Goal: Information Seeking & Learning: Learn about a topic

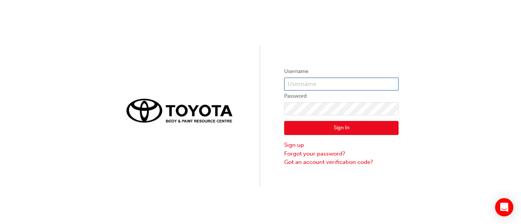
click at [298, 83] on input "text" at bounding box center [341, 84] width 114 height 13
click at [328, 85] on input "Suhag.Ptel" at bounding box center [341, 84] width 114 height 13
type input "Suhag.[PERSON_NAME]"
click at [330, 129] on button "Sign In" at bounding box center [341, 128] width 114 height 14
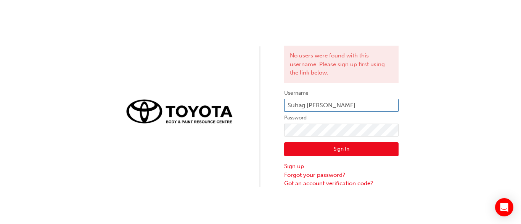
click at [308, 104] on input "Suhag.[PERSON_NAME]" at bounding box center [341, 105] width 114 height 13
type input "Suhag.[PERSON_NAME]"
click at [319, 146] on button "Sign In" at bounding box center [341, 150] width 114 height 14
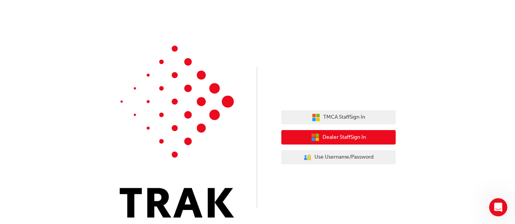
click at [328, 138] on span "Dealer Staff Sign In" at bounding box center [343, 137] width 43 height 9
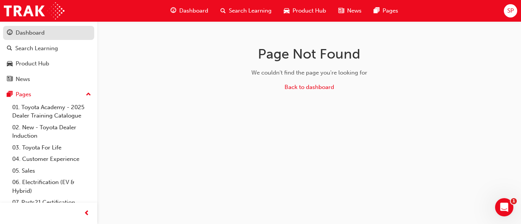
click at [39, 30] on div "Dashboard" at bounding box center [30, 33] width 29 height 9
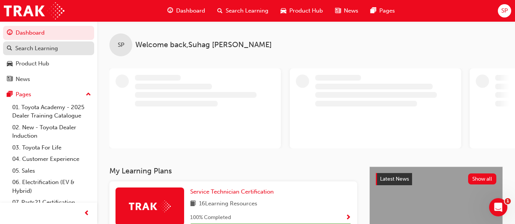
click at [39, 50] on div "Search Learning" at bounding box center [36, 48] width 43 height 9
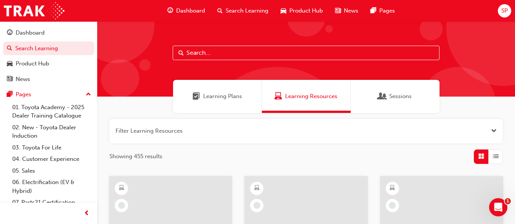
click at [200, 97] on span "Learning Plans" at bounding box center [196, 96] width 8 height 9
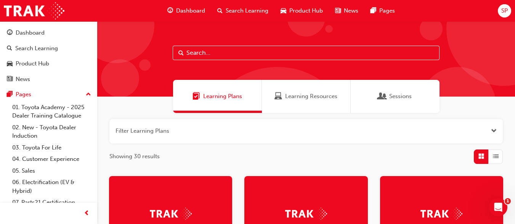
click at [295, 95] on span "Learning Resources" at bounding box center [311, 96] width 52 height 9
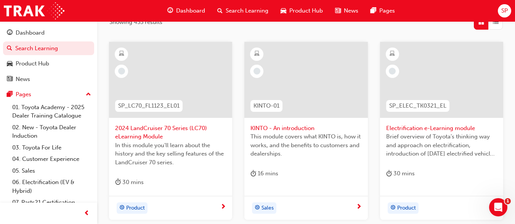
scroll to position [146, 0]
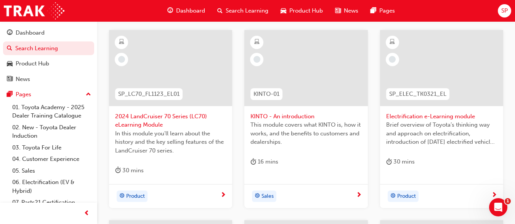
drag, startPoint x: 513, startPoint y: 98, endPoint x: 513, endPoint y: 109, distance: 11.8
click at [513, 109] on div "Filter Learning Resources Showing 455 results SP_LC70_FL1123_EL01 2024 LandCrui…" at bounding box center [306, 212] width 418 height 491
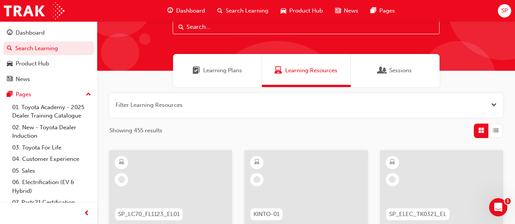
scroll to position [16, 0]
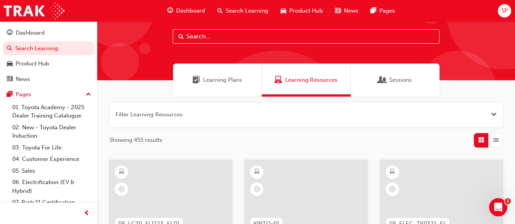
click at [376, 79] on div "Sessions" at bounding box center [395, 80] width 89 height 33
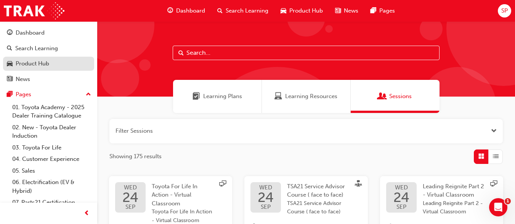
click at [36, 58] on link "Product Hub" at bounding box center [48, 64] width 91 height 14
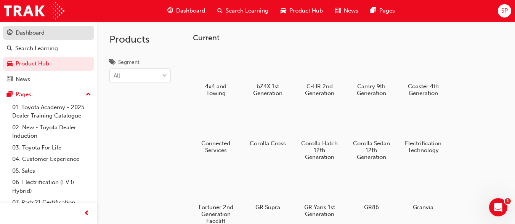
click at [50, 34] on div "Dashboard" at bounding box center [48, 33] width 83 height 10
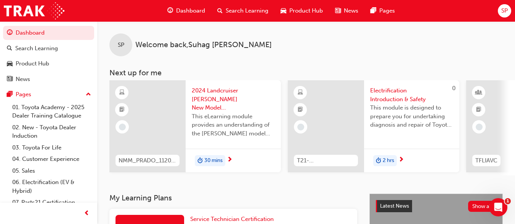
click at [241, 203] on h3 "My Learning Plans" at bounding box center [233, 198] width 248 height 9
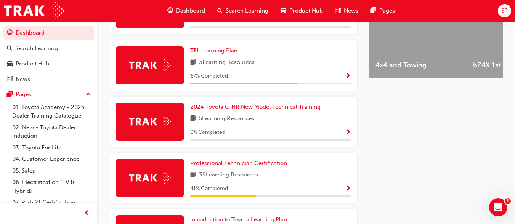
scroll to position [338, 0]
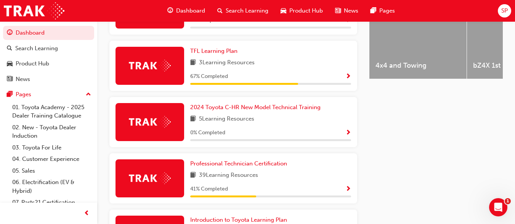
click at [159, 181] on img at bounding box center [150, 179] width 42 height 12
click at [349, 192] on span "Show Progress" at bounding box center [348, 189] width 6 height 7
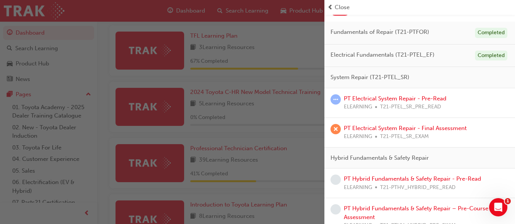
scroll to position [63, 0]
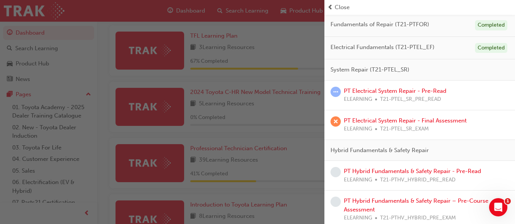
click at [339, 5] on span "Close" at bounding box center [342, 7] width 15 height 9
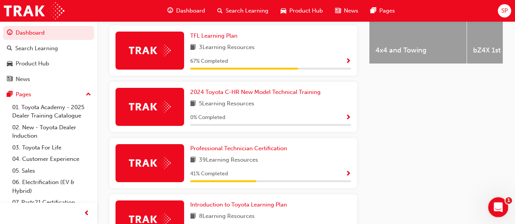
click at [493, 200] on div "Open Intercom Messenger" at bounding box center [496, 206] width 25 height 25
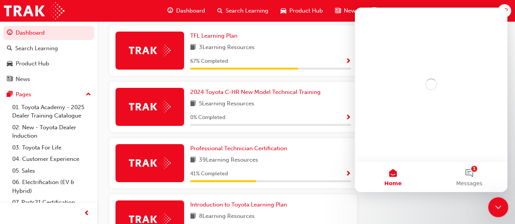
scroll to position [0, 0]
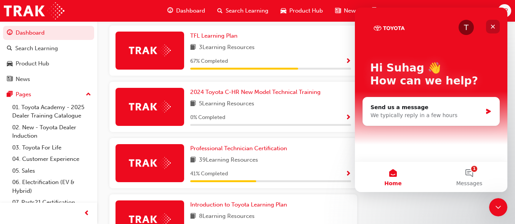
click at [494, 24] on icon "Close" at bounding box center [493, 27] width 6 height 6
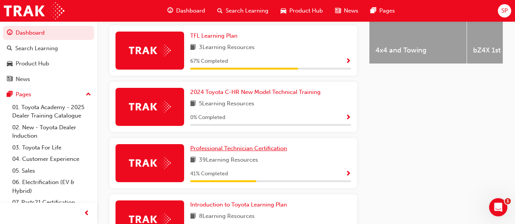
click at [196, 149] on span "Professional Technician Certification" at bounding box center [238, 148] width 97 height 7
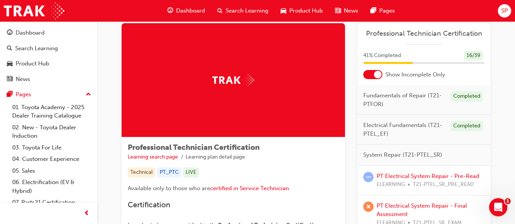
scroll to position [15, 0]
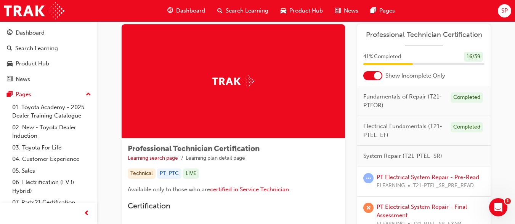
click at [404, 156] on span "System Repair (T21-PTEL_SR)" at bounding box center [402, 156] width 79 height 9
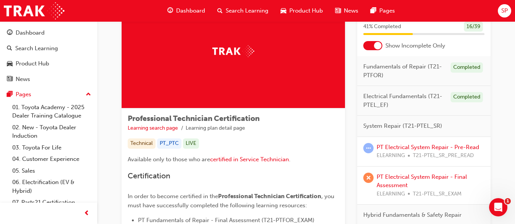
scroll to position [46, 0]
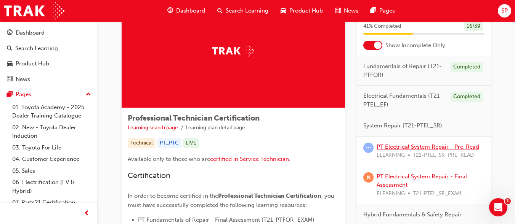
click at [407, 147] on link "PT Electrical System Repair - Pre-Read" at bounding box center [428, 147] width 103 height 7
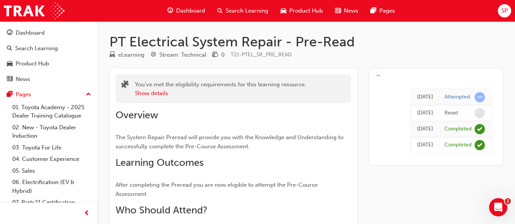
click at [195, 131] on div "Overview The System Repair Preread will provide you with the Knowledge and Unde…" at bounding box center [233, 173] width 236 height 128
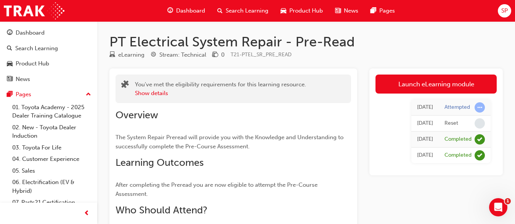
click at [298, 11] on span "Product Hub" at bounding box center [306, 10] width 34 height 9
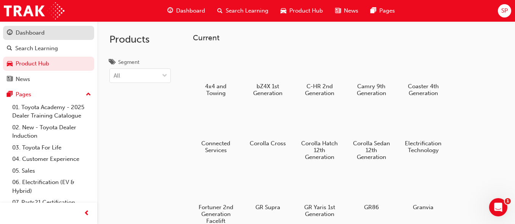
click at [29, 29] on div "Dashboard" at bounding box center [30, 33] width 29 height 9
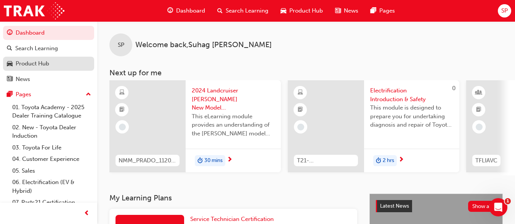
click at [74, 69] on link "Product Hub" at bounding box center [48, 64] width 91 height 14
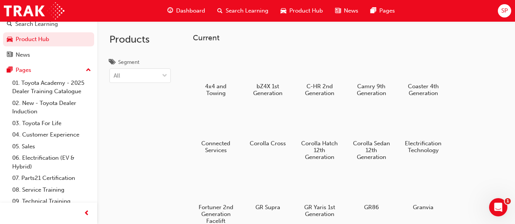
scroll to position [30, 0]
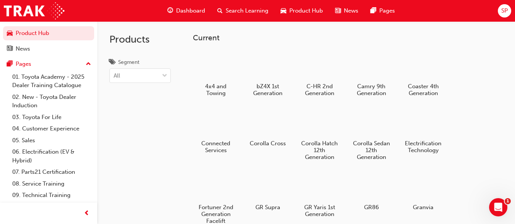
click at [143, 107] on div "Products Segment All" at bounding box center [140, 133] width 86 height 224
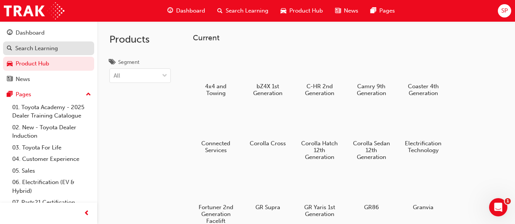
click at [33, 54] on link "Search Learning" at bounding box center [48, 49] width 91 height 14
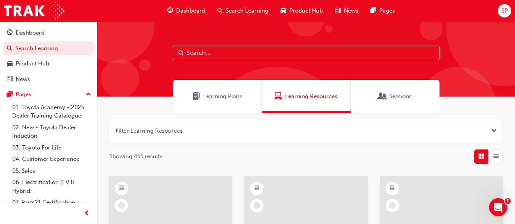
click at [492, 126] on button "button" at bounding box center [305, 131] width 393 height 24
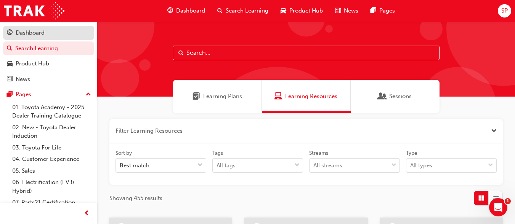
click at [42, 32] on div "Dashboard" at bounding box center [30, 33] width 29 height 9
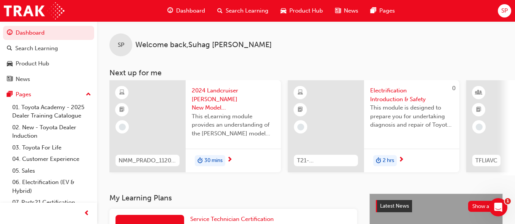
click at [228, 104] on span "2024 Landcruiser Prado New Model Mechanisms - Model Outline 1" at bounding box center [233, 100] width 83 height 26
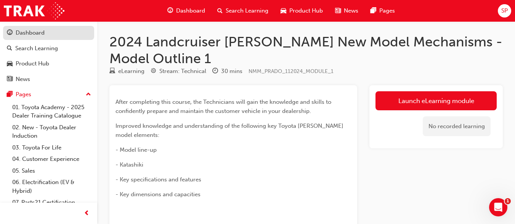
click at [34, 35] on div "Dashboard" at bounding box center [30, 33] width 29 height 9
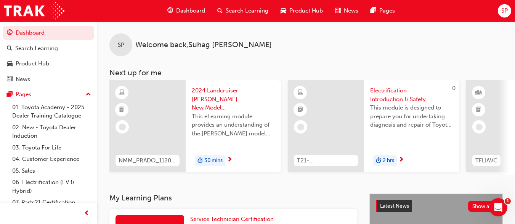
click at [166, 194] on div "SP Welcome back , Suhag Patel Next up for me NMM_PRADO_112024_MODULE_1 2024 Lan…" at bounding box center [306, 107] width 418 height 173
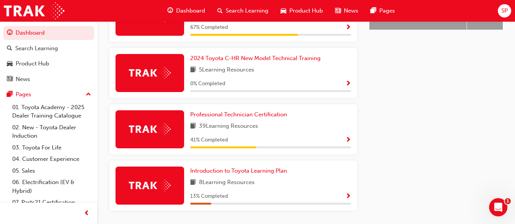
scroll to position [396, 0]
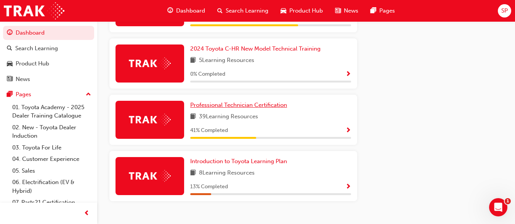
click at [227, 109] on span "Professional Technician Certification" at bounding box center [238, 105] width 97 height 7
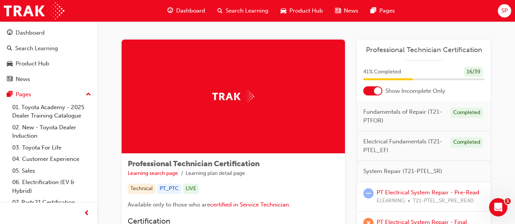
click at [266, 168] on div "Professional Technician Certification Learning search page Learning plan detail…" at bounding box center [233, 169] width 211 height 18
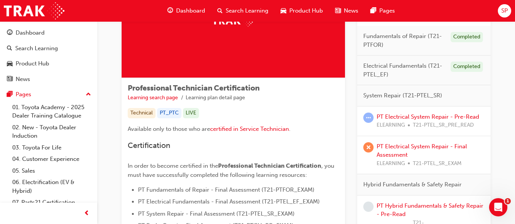
scroll to position [61, 0]
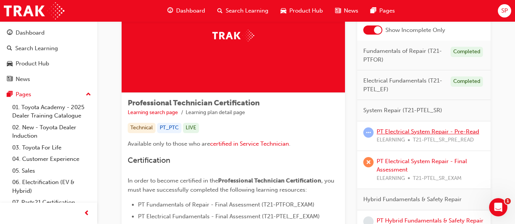
click at [394, 131] on link "PT Electrical System Repair - Pre-Read" at bounding box center [428, 131] width 103 height 7
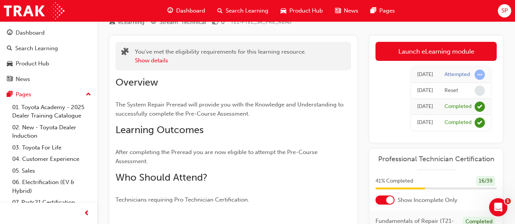
scroll to position [32, 0]
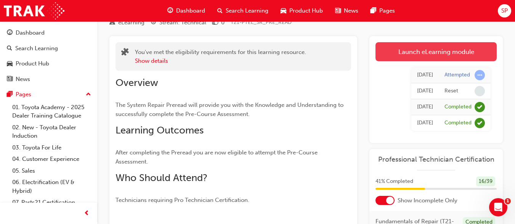
click at [428, 56] on link "Launch eLearning module" at bounding box center [435, 51] width 121 height 19
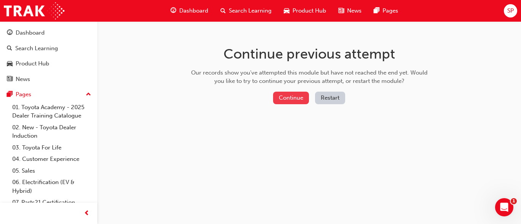
click at [289, 99] on button "Continue" at bounding box center [291, 98] width 36 height 13
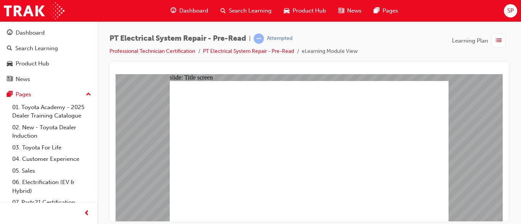
click at [516, 72] on div "PT Electrical System Repair - Pre-Read | Attempted Professional Technician Cert…" at bounding box center [308, 113] width 423 height 184
click at [261, 36] on span "learningRecordVerb_ATTEMPT-icon" at bounding box center [258, 39] width 10 height 10
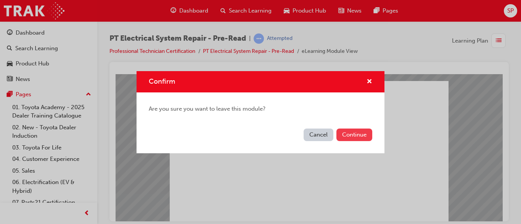
click at [340, 137] on button "Continue" at bounding box center [354, 135] width 36 height 13
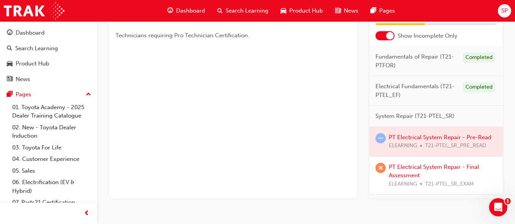
scroll to position [198, 0]
click at [413, 168] on link "PT Electrical System Repair - Final Assessment" at bounding box center [434, 171] width 90 height 16
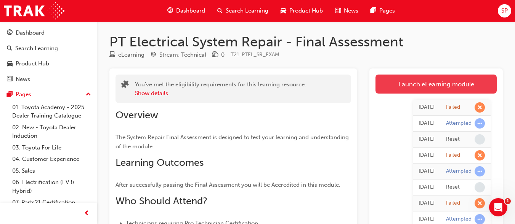
click at [403, 83] on link "Launch eLearning module" at bounding box center [435, 84] width 121 height 19
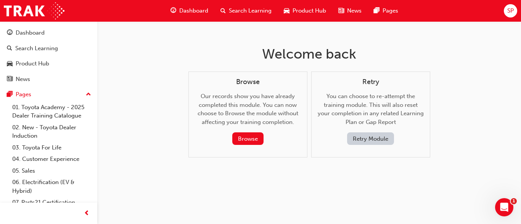
click at [355, 139] on button "Retry Module" at bounding box center [370, 139] width 47 height 13
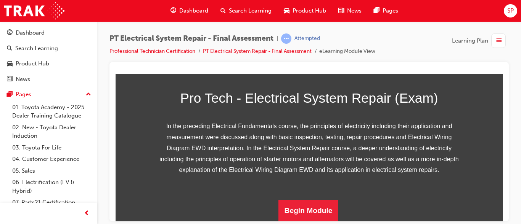
scroll to position [106, 0]
drag, startPoint x: 499, startPoint y: 99, endPoint x: 619, endPoint y: 218, distance: 169.0
click at [299, 210] on button "Begin Module" at bounding box center [308, 210] width 60 height 21
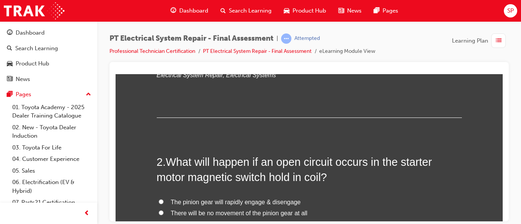
scroll to position [0, 0]
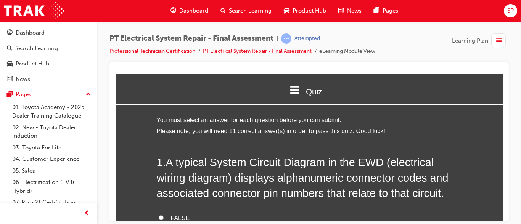
click at [431, 115] on li "You must select an answer for each question before you can submit." at bounding box center [309, 120] width 305 height 11
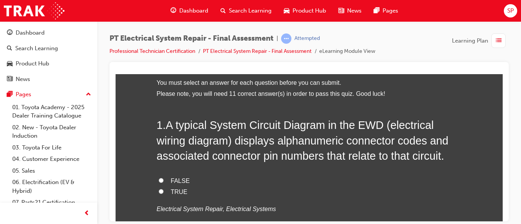
scroll to position [46, 0]
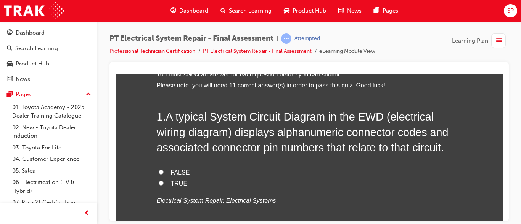
click at [159, 182] on input "TRUE" at bounding box center [161, 183] width 5 height 5
radio input "true"
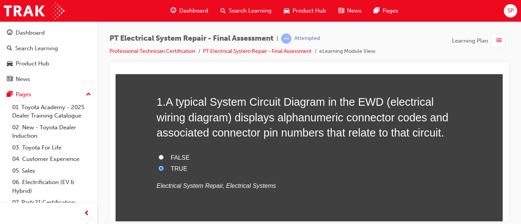
scroll to position [60, 0]
click at [500, 34] on div "button" at bounding box center [498, 41] width 14 height 14
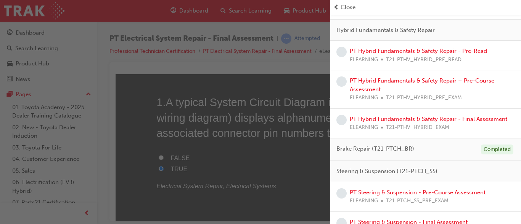
scroll to position [201, 0]
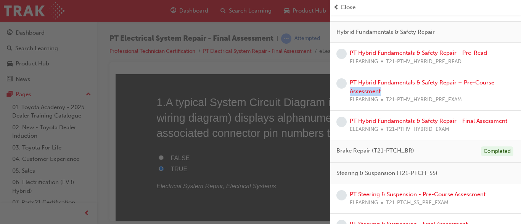
drag, startPoint x: 513, startPoint y: 88, endPoint x: 519, endPoint y: 80, distance: 9.8
click at [519, 80] on div "Professional Technician Certification 41 % Completed 16 / 39 Show Incomplete On…" at bounding box center [425, 112] width 191 height 224
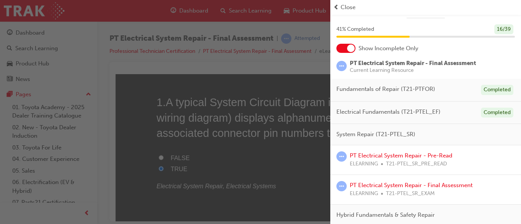
scroll to position [19, 0]
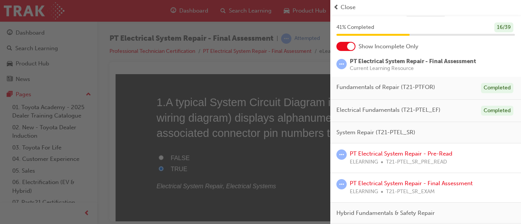
click at [343, 7] on span "Close" at bounding box center [347, 7] width 15 height 9
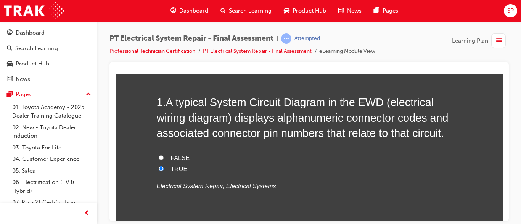
click at [359, 150] on div "1 . A typical System Circuit Diagram in the EWD (electrical wiring diagram) dis…" at bounding box center [309, 162] width 305 height 134
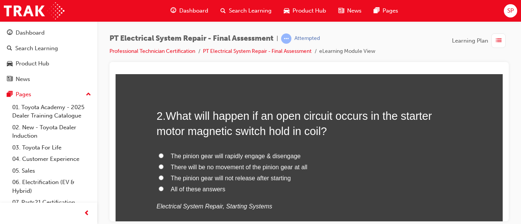
scroll to position [228, 0]
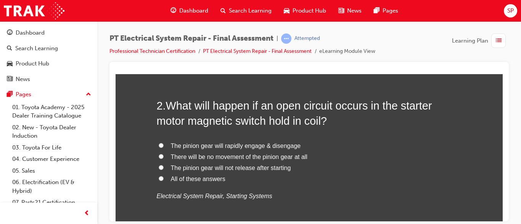
click at [159, 156] on input "There will be no movement of the pinion gear at all" at bounding box center [161, 156] width 5 height 5
radio input "true"
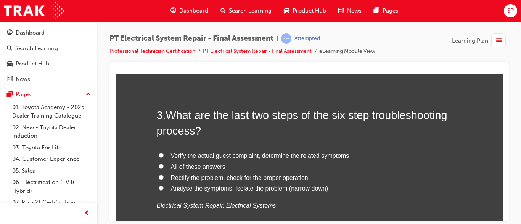
scroll to position [411, 0]
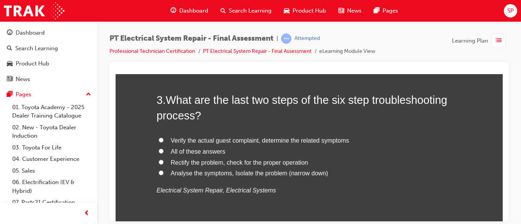
drag, startPoint x: 136, startPoint y: 160, endPoint x: 151, endPoint y: 160, distance: 14.5
click at [159, 162] on input "Rectify the problem, check for the proper operation" at bounding box center [161, 162] width 5 height 5
radio input "true"
click at [159, 170] on input "Analyse the symptoms, Isolate the problem (narrow down)" at bounding box center [161, 172] width 5 height 5
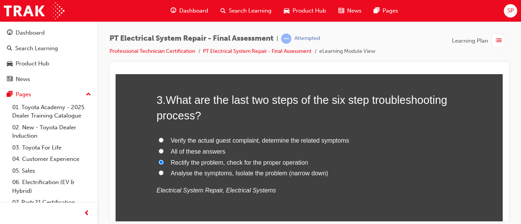
radio input "true"
click at [159, 138] on input "Verify the actual guest complaint, determine the related symptoms" at bounding box center [161, 140] width 5 height 5
radio input "true"
click at [159, 149] on input "All of these answers" at bounding box center [161, 151] width 5 height 5
radio input "true"
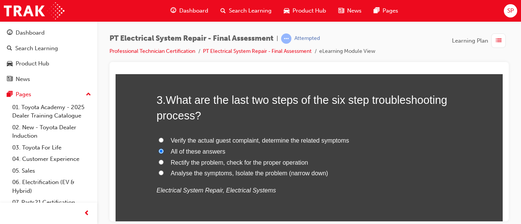
click at [159, 160] on input "Rectify the problem, check for the proper operation" at bounding box center [161, 162] width 5 height 5
radio input "true"
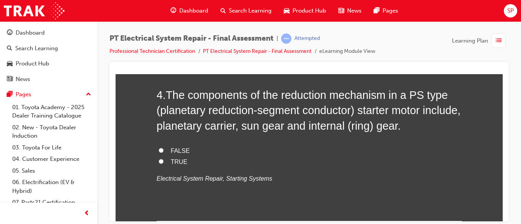
scroll to position [594, 0]
click at [159, 148] on input "FALSE" at bounding box center [161, 149] width 5 height 5
radio input "true"
click at [107, 175] on div "PT Electrical System Repair - Final Assessment | Attempted Professional Technic…" at bounding box center [308, 113] width 423 height 184
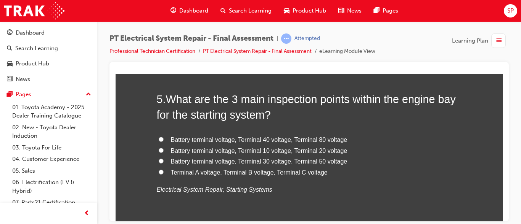
scroll to position [761, 0]
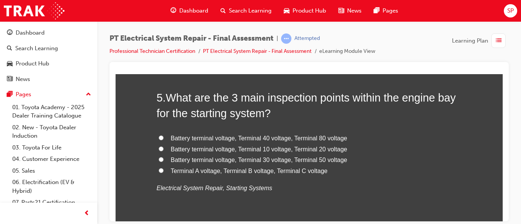
click at [159, 159] on input "Battery terminal voltage, Terminal 30 voltage, Terminal 50 voltage" at bounding box center [161, 159] width 5 height 5
radio input "true"
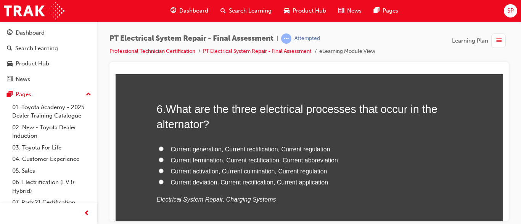
scroll to position [929, 0]
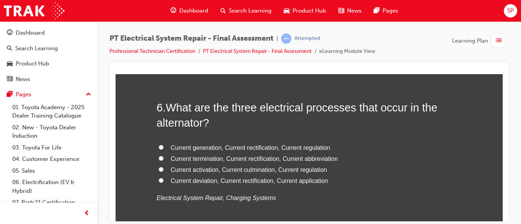
click at [159, 147] on input "Current generation, Current rectification, Current regulation" at bounding box center [161, 147] width 5 height 5
radio input "true"
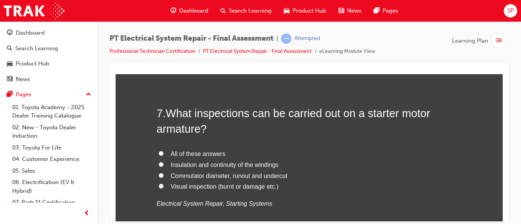
scroll to position [1112, 0]
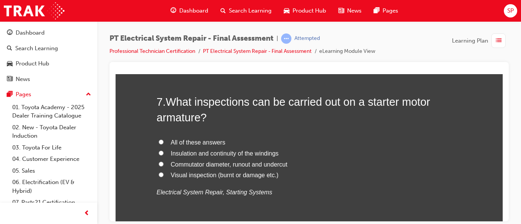
click at [159, 143] on input "All of these answers" at bounding box center [161, 141] width 5 height 5
radio input "true"
click at [159, 175] on input "Visual inspection (burnt or damage etc.)" at bounding box center [161, 174] width 5 height 5
radio input "true"
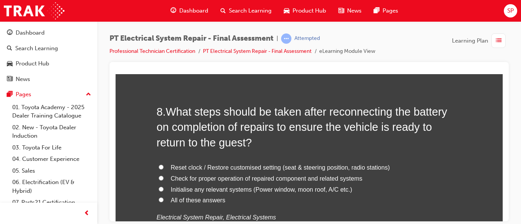
scroll to position [1295, 0]
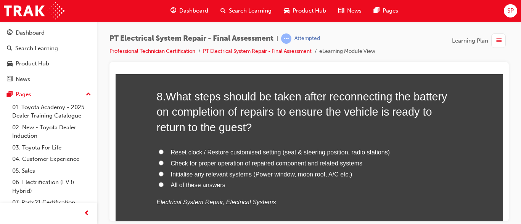
click at [159, 184] on input "All of these answers" at bounding box center [161, 184] width 5 height 5
radio input "true"
click at [141, 184] on div "You must select an answer for each question before you can submit. Please note,…" at bounding box center [308, 85] width 387 height 2531
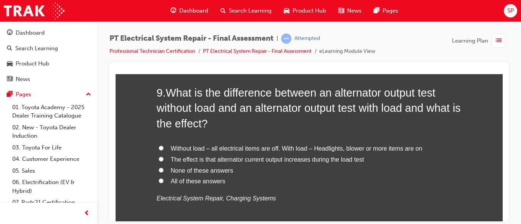
scroll to position [1493, 0]
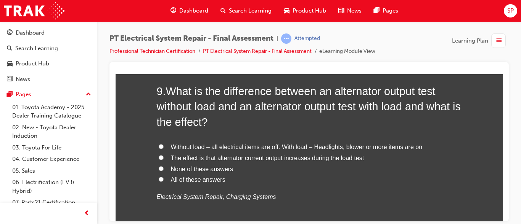
click at [159, 178] on input "All of these answers" at bounding box center [161, 179] width 5 height 5
radio input "true"
click at [159, 157] on input "The effect is that alternator current output increases during the load test" at bounding box center [161, 157] width 5 height 5
radio input "true"
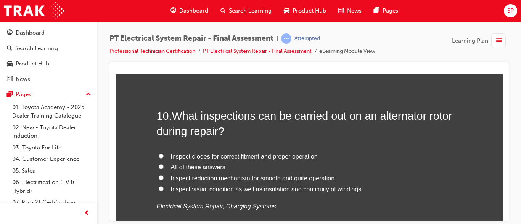
scroll to position [1676, 0]
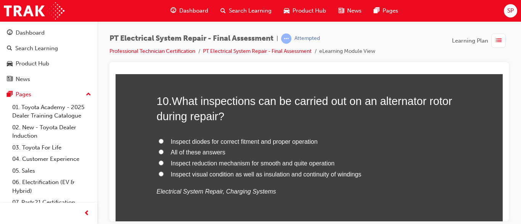
click at [159, 152] on input "All of these answers" at bounding box center [161, 151] width 5 height 5
radio input "true"
click at [159, 161] on input "Inspect reduction mechanism for smooth and quite operation" at bounding box center [161, 162] width 5 height 5
radio input "true"
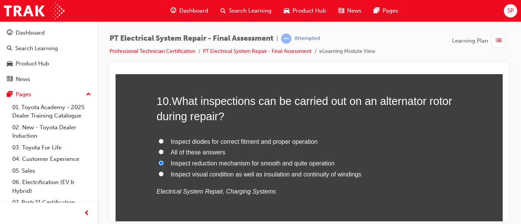
click at [159, 175] on input "Inspect visual condition as well as insulation and continuity of windings" at bounding box center [161, 174] width 5 height 5
radio input "true"
click at [159, 163] on input "Inspect reduction mechanism for smooth and quite operation" at bounding box center [161, 162] width 5 height 5
radio input "true"
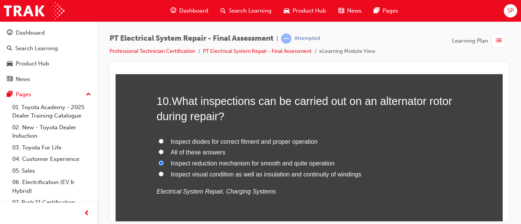
click at [159, 173] on input "Inspect visual condition as well as insulation and continuity of windings" at bounding box center [161, 174] width 5 height 5
radio input "true"
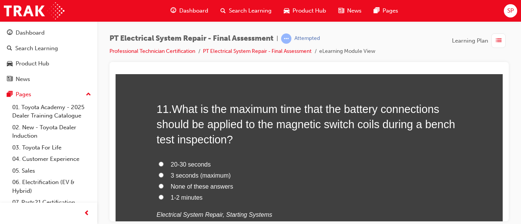
scroll to position [1859, 0]
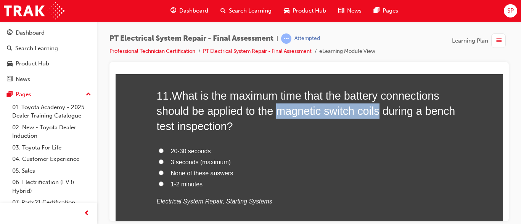
drag, startPoint x: 274, startPoint y: 112, endPoint x: 374, endPoint y: 112, distance: 99.9
click at [374, 112] on span "What is the maximum time that the battery connections should be applied to the …" at bounding box center [306, 111] width 298 height 43
copy span "magnetic switch coils"
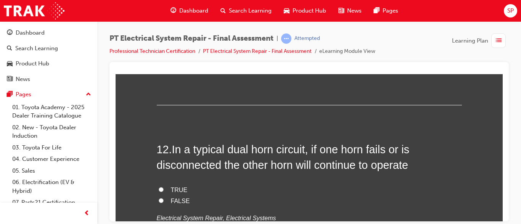
scroll to position [2012, 0]
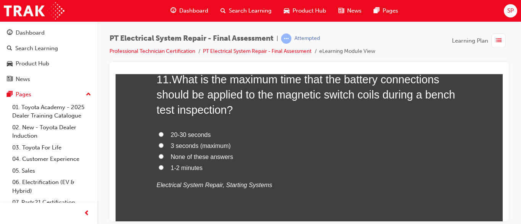
scroll to position [1874, 0]
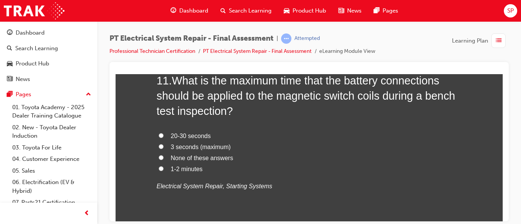
click at [159, 157] on input "None of these answers" at bounding box center [161, 157] width 5 height 5
radio input "true"
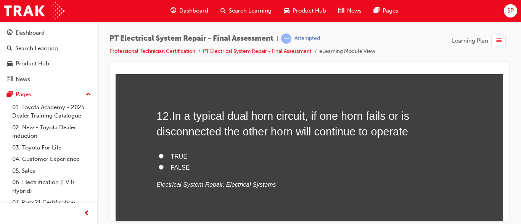
scroll to position [2042, 0]
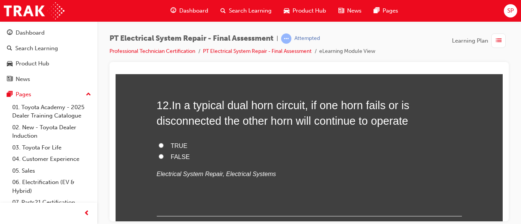
click at [159, 144] on input "TRUE" at bounding box center [161, 145] width 5 height 5
radio input "true"
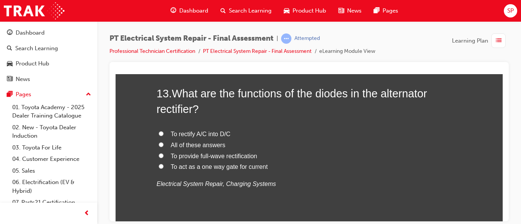
scroll to position [2210, 0]
click at [159, 143] on input "All of these answers" at bounding box center [161, 144] width 5 height 5
radio input "true"
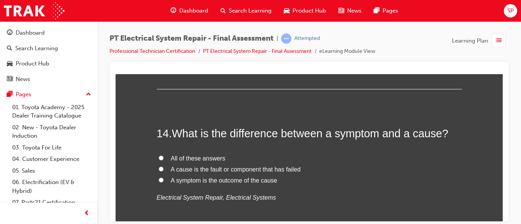
scroll to position [2362, 0]
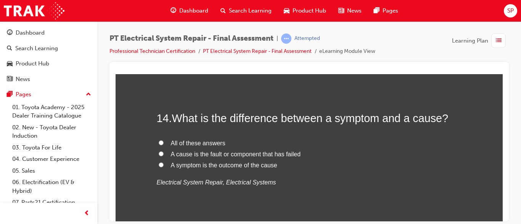
click at [159, 142] on input "All of these answers" at bounding box center [161, 142] width 5 height 5
radio input "true"
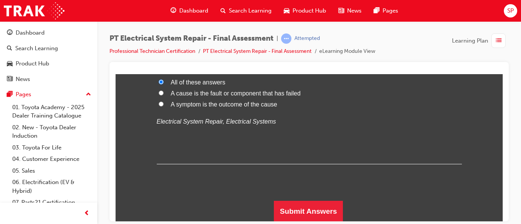
scroll to position [2424, 0]
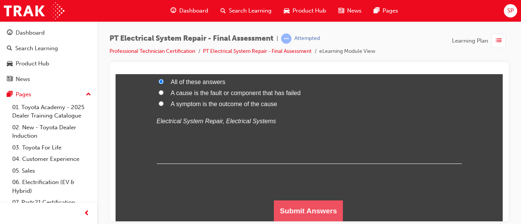
click at [285, 208] on button "Submit Answers" at bounding box center [308, 210] width 69 height 21
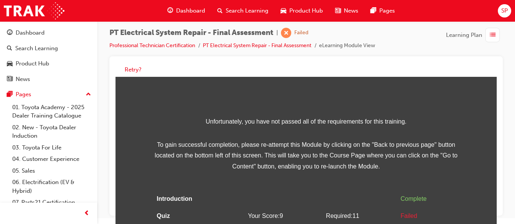
scroll to position [31, 0]
click at [133, 70] on button "Retry?" at bounding box center [133, 70] width 17 height 9
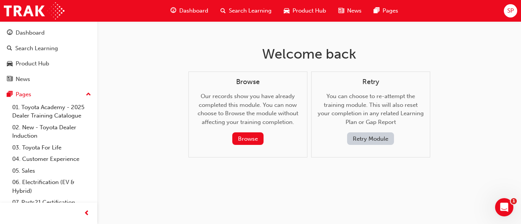
click at [353, 136] on button "Retry Module" at bounding box center [370, 139] width 47 height 13
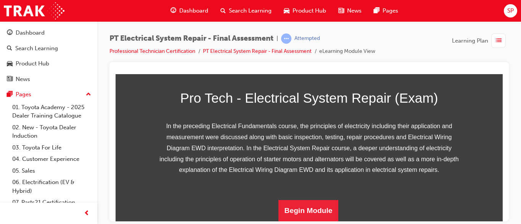
scroll to position [164, 0]
click at [327, 208] on button "Begin Module" at bounding box center [308, 210] width 60 height 21
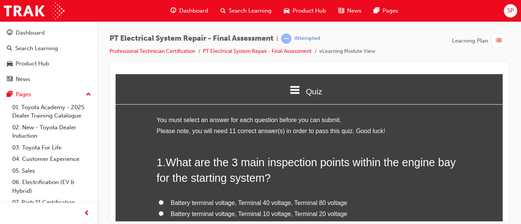
click at [381, 128] on li "Please note, you will need 11 correct answer(s) in order to pass this quiz. Goo…" at bounding box center [309, 131] width 305 height 11
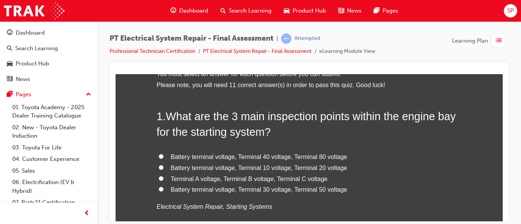
scroll to position [61, 0]
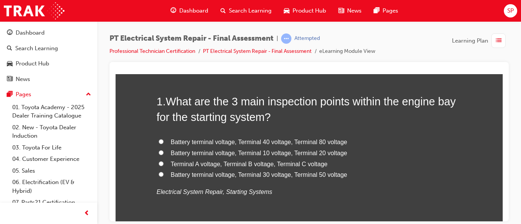
click at [159, 175] on input "Battery terminal voltage, Terminal 30 voltage, Terminal 50 voltage" at bounding box center [161, 174] width 5 height 5
radio input "true"
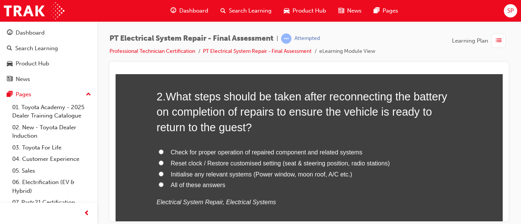
scroll to position [244, 0]
click at [159, 182] on input "All of these answers" at bounding box center [161, 184] width 5 height 5
radio input "true"
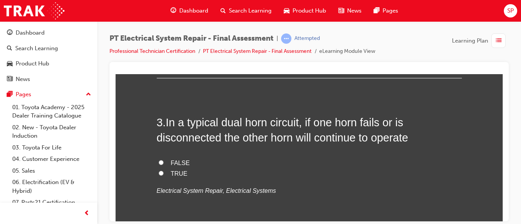
scroll to position [412, 0]
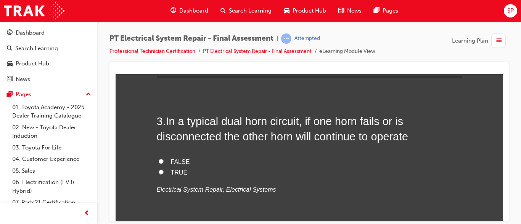
click at [159, 170] on input "TRUE" at bounding box center [161, 172] width 5 height 5
radio input "true"
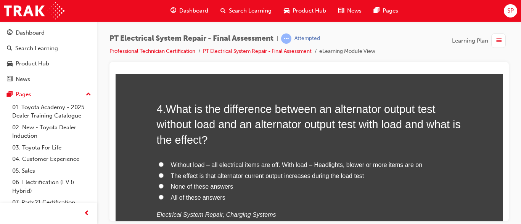
scroll to position [595, 0]
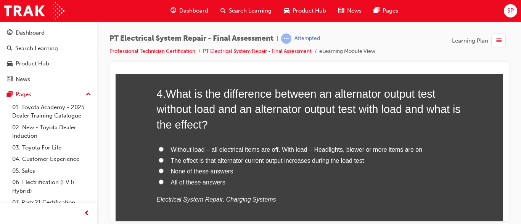
click at [159, 160] on input "The effect is that alternator current output increases during the load test" at bounding box center [161, 160] width 5 height 5
radio input "true"
click at [159, 182] on input "All of these answers" at bounding box center [161, 182] width 5 height 5
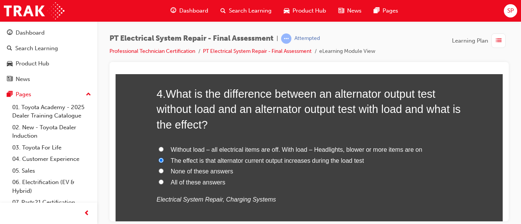
radio input "true"
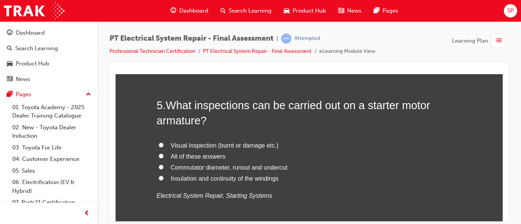
scroll to position [778, 0]
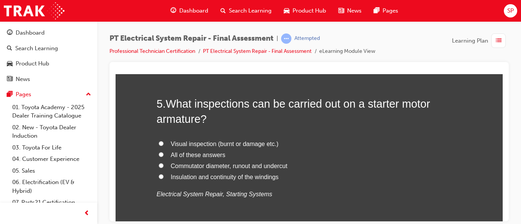
click at [159, 153] on input "All of these answers" at bounding box center [161, 154] width 5 height 5
radio input "true"
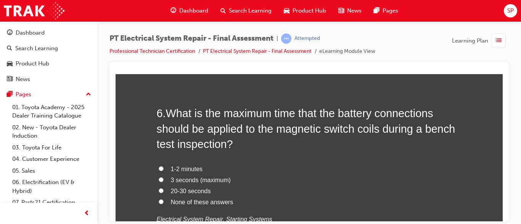
scroll to position [960, 0]
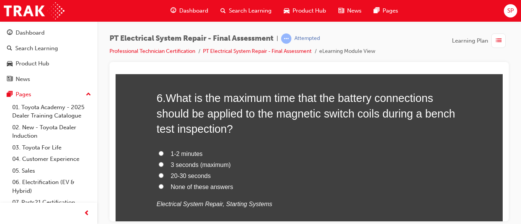
click at [159, 187] on input "None of these answers" at bounding box center [161, 186] width 5 height 5
radio input "true"
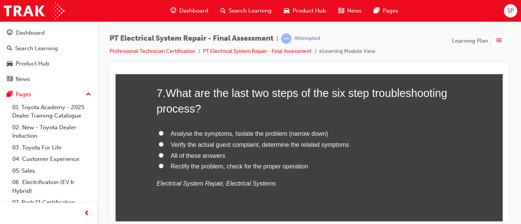
scroll to position [1159, 0]
click at [159, 166] on input "Rectify the problem, check for the proper operation" at bounding box center [161, 165] width 5 height 5
radio input "true"
click at [130, 180] on div "You must select an answer for each question before you can submit. Please note,…" at bounding box center [308, 221] width 387 height 2531
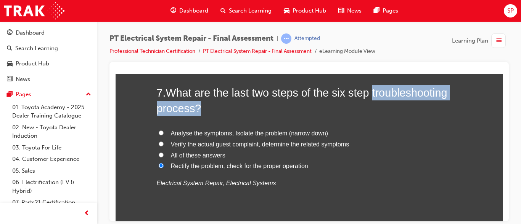
drag, startPoint x: 367, startPoint y: 96, endPoint x: 431, endPoint y: 101, distance: 63.8
click at [431, 101] on h2 "7 . What are the last two steps of the six step troubleshooting process?" at bounding box center [309, 100] width 305 height 31
copy span "troubleshooting process?"
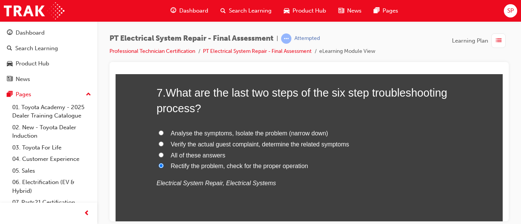
click at [174, 131] on span "Analyse the symptoms, Isolate the problem (narrow down)" at bounding box center [249, 133] width 157 height 6
click at [164, 131] on input "Analyse the symptoms, Isolate the problem (narrow down)" at bounding box center [161, 132] width 5 height 5
radio input "true"
click at [122, 151] on div "You must select an answer for each question before you can submit. Please note,…" at bounding box center [308, 221] width 387 height 2531
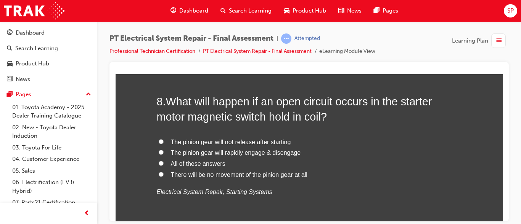
scroll to position [1326, 0]
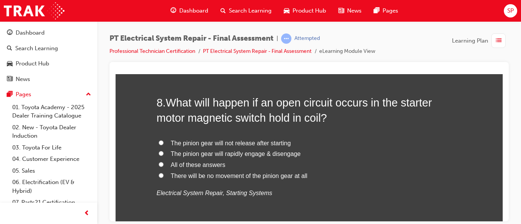
click at [157, 174] on label "There will be no movement of the pinion gear at all" at bounding box center [309, 176] width 305 height 11
click at [159, 174] on input "There will be no movement of the pinion gear at all" at bounding box center [161, 175] width 5 height 5
radio input "true"
click at [138, 181] on div "You must select an answer for each question before you can submit. Please note,…" at bounding box center [308, 53] width 387 height 2531
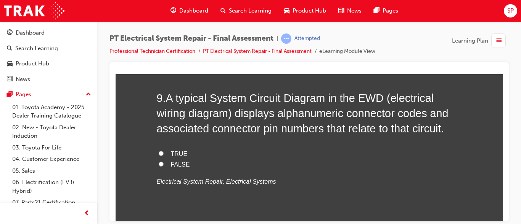
scroll to position [1509, 0]
click at [159, 154] on input "TRUE" at bounding box center [161, 152] width 5 height 5
radio input "true"
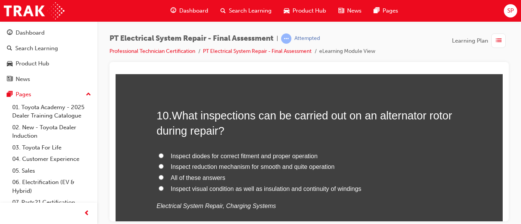
scroll to position [1677, 0]
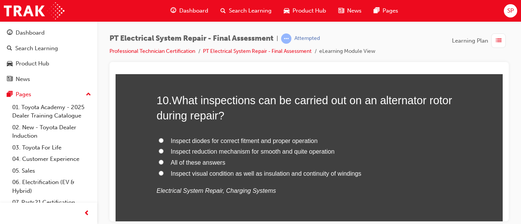
click at [159, 172] on input "Inspect visual condition as well as insulation and continuity of windings" at bounding box center [161, 173] width 5 height 5
radio input "true"
click at [159, 151] on input "Inspect reduction mechanism for smooth and quite operation" at bounding box center [161, 151] width 5 height 5
radio input "true"
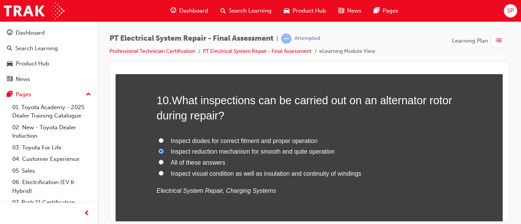
click at [159, 163] on input "All of these answers" at bounding box center [161, 162] width 5 height 5
radio input "true"
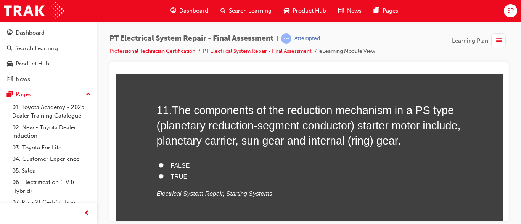
scroll to position [1860, 0]
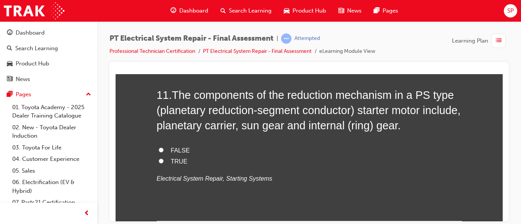
click at [159, 160] on input "TRUE" at bounding box center [161, 161] width 5 height 5
radio input "true"
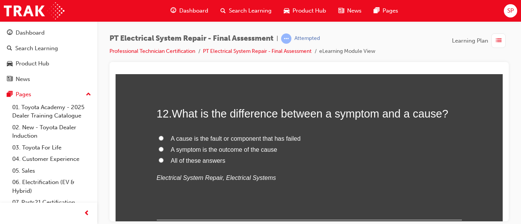
scroll to position [2028, 0]
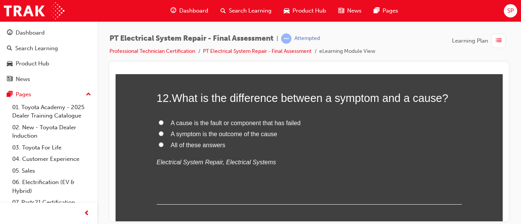
click at [159, 145] on input "All of these answers" at bounding box center [161, 144] width 5 height 5
radio input "true"
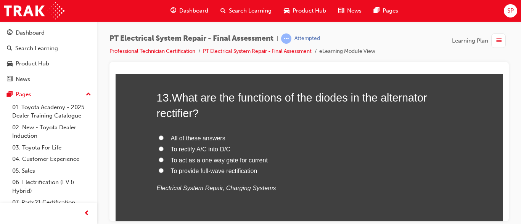
scroll to position [2180, 0]
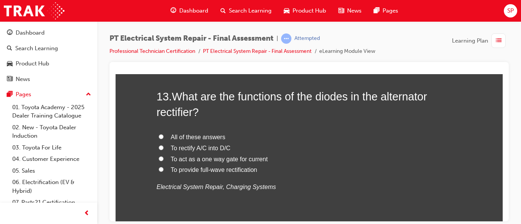
click at [159, 137] on input "All of these answers" at bounding box center [161, 136] width 5 height 5
radio input "true"
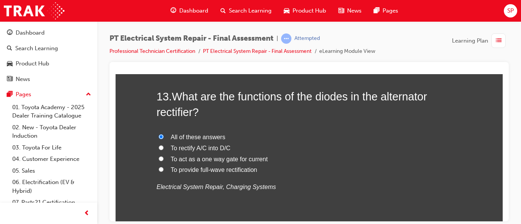
click at [159, 147] on input "To rectify A/C into D/C" at bounding box center [161, 147] width 5 height 5
radio input "true"
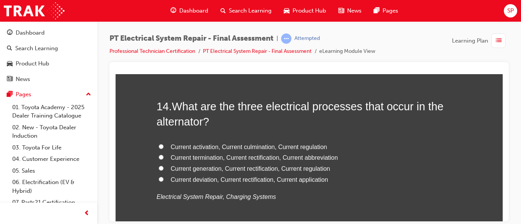
scroll to position [2363, 0]
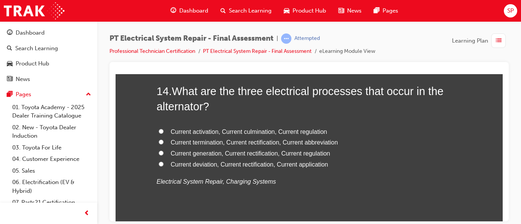
click at [159, 154] on input "Current generation, Current rectification, Current regulation" at bounding box center [161, 153] width 5 height 5
radio input "true"
click at [262, 214] on div "14 . What are the three electrical processes that occur in the alternator? Curr…" at bounding box center [309, 153] width 305 height 141
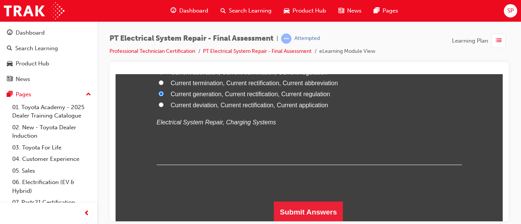
scroll to position [2424, 0]
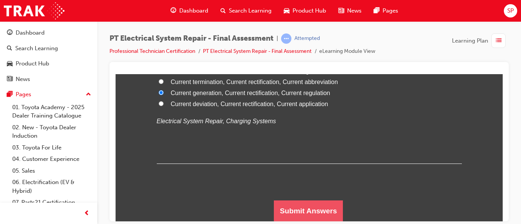
click at [281, 213] on button "Submit Answers" at bounding box center [308, 210] width 69 height 21
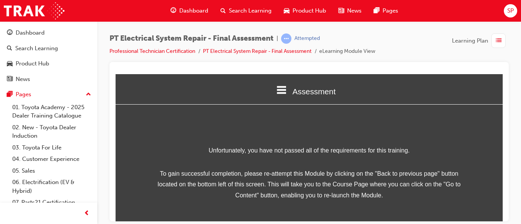
click at [242, 177] on span "To gain successful completion, please re-attempt this Module by clicking on the…" at bounding box center [309, 184] width 305 height 33
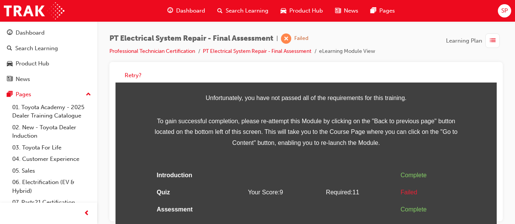
scroll to position [61, 0]
click at [138, 73] on button "Retry?" at bounding box center [133, 75] width 17 height 9
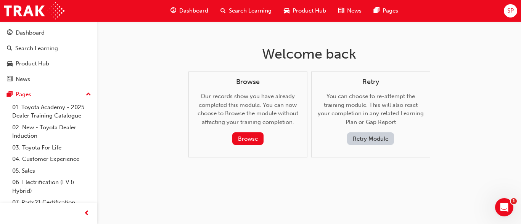
click at [371, 136] on button "Retry Module" at bounding box center [370, 139] width 47 height 13
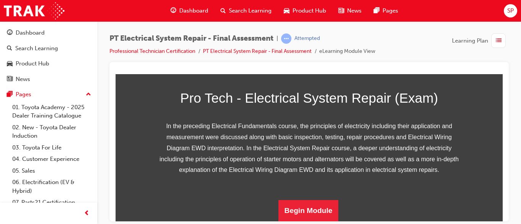
scroll to position [172, 0]
click at [295, 211] on button "Begin Module" at bounding box center [308, 210] width 60 height 21
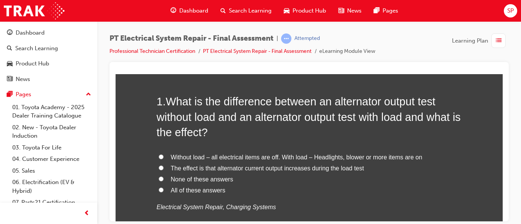
scroll to position [76, 0]
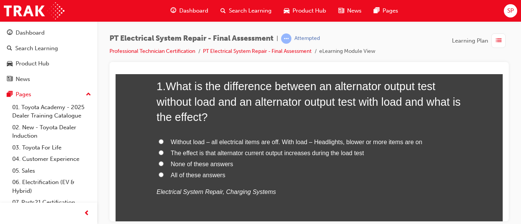
click at [337, 155] on span "The effect is that alternator current output increases during the load test" at bounding box center [267, 153] width 193 height 6
click at [164, 155] on input "The effect is that alternator current output increases during the load test" at bounding box center [161, 152] width 5 height 5
radio input "true"
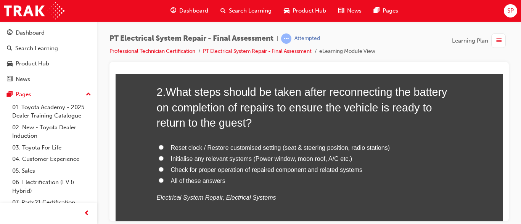
scroll to position [274, 0]
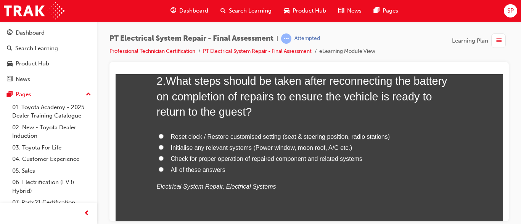
click at [296, 166] on label "All of these answers" at bounding box center [309, 170] width 305 height 11
click at [164, 167] on input "All of these answers" at bounding box center [161, 169] width 5 height 5
radio input "true"
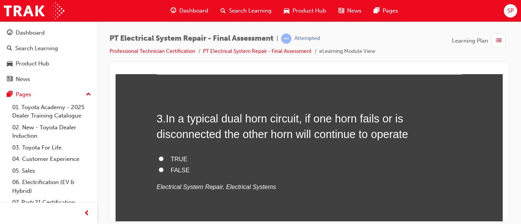
scroll to position [445, 0]
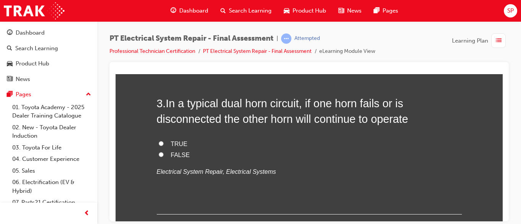
click at [177, 137] on div "3 . In a typical dual horn circuit, if one horn fails or is disconnected the ot…" at bounding box center [309, 155] width 305 height 119
click at [171, 143] on span "TRUE" at bounding box center [179, 144] width 17 height 6
click at [164, 143] on input "TRUE" at bounding box center [161, 143] width 5 height 5
radio input "true"
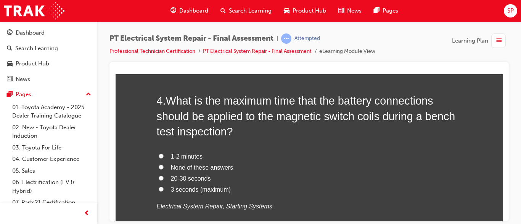
scroll to position [612, 0]
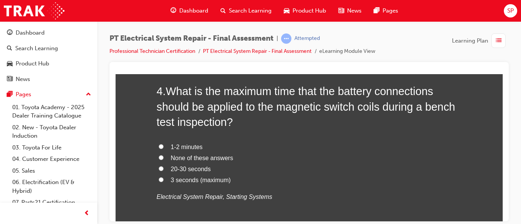
click at [196, 181] on span "3 seconds (maximum)" at bounding box center [201, 180] width 60 height 6
click at [164, 181] on input "3 seconds (maximum)" at bounding box center [161, 179] width 5 height 5
radio input "true"
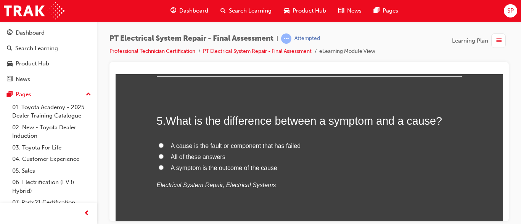
scroll to position [780, 0]
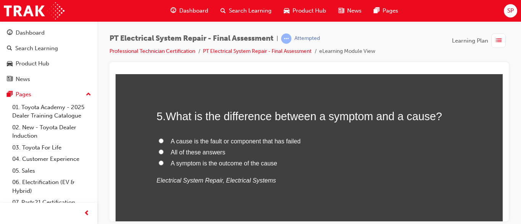
click at [225, 148] on label "All of these answers" at bounding box center [309, 152] width 305 height 11
click at [164, 149] on input "All of these answers" at bounding box center [161, 151] width 5 height 5
radio input "true"
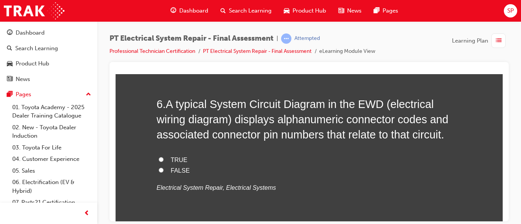
scroll to position [948, 0]
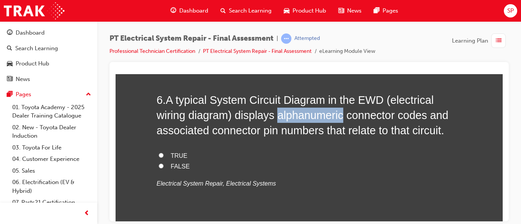
drag, startPoint x: 274, startPoint y: 118, endPoint x: 339, endPoint y: 115, distance: 65.2
click at [339, 115] on span "A typical System Circuit Diagram in the EWD (electrical wiring diagram) display…" at bounding box center [303, 115] width 292 height 43
copy span "alphanumeric"
click at [173, 152] on span "TRUE" at bounding box center [179, 155] width 17 height 6
click at [164, 153] on input "TRUE" at bounding box center [161, 155] width 5 height 5
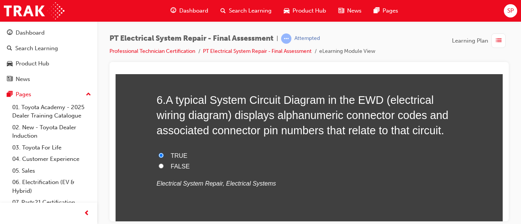
radio input "true"
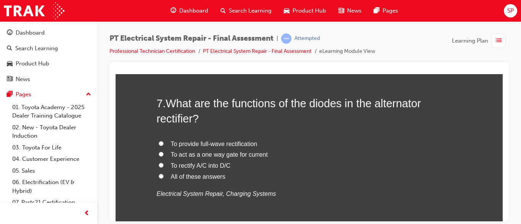
scroll to position [1116, 0]
click at [202, 167] on span "To rectify A/C into D/C" at bounding box center [201, 165] width 60 height 6
click at [164, 167] on input "To rectify A/C into D/C" at bounding box center [161, 164] width 5 height 5
radio input "true"
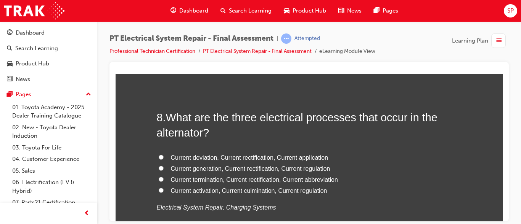
scroll to position [1283, 0]
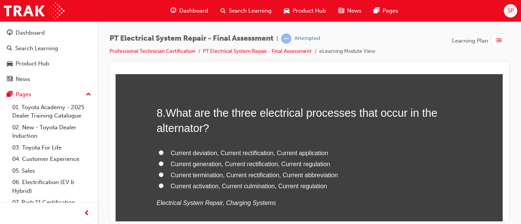
click at [303, 170] on label "Current termination, Current rectification, Current abbreviation" at bounding box center [309, 175] width 305 height 11
click at [164, 172] on input "Current termination, Current rectification, Current abbreviation" at bounding box center [161, 174] width 5 height 5
radio input "true"
click at [301, 167] on span "Current generation, Current rectification, Current regulation" at bounding box center [250, 164] width 159 height 6
click at [164, 166] on input "Current generation, Current rectification, Current regulation" at bounding box center [161, 163] width 5 height 5
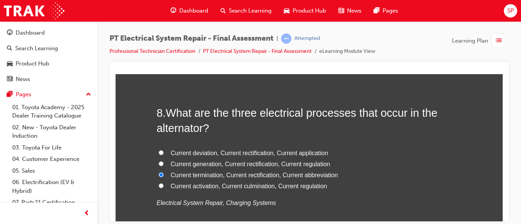
radio input "true"
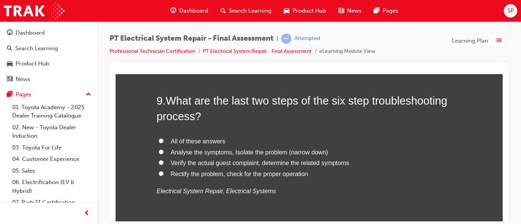
scroll to position [1481, 0]
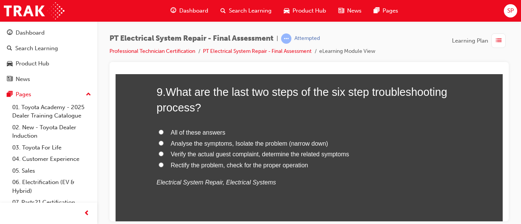
click at [221, 142] on span "Analyse the symptoms, Isolate the problem (narrow down)" at bounding box center [249, 143] width 157 height 6
click at [164, 142] on input "Analyse the symptoms, Isolate the problem (narrow down)" at bounding box center [161, 143] width 5 height 5
radio input "true"
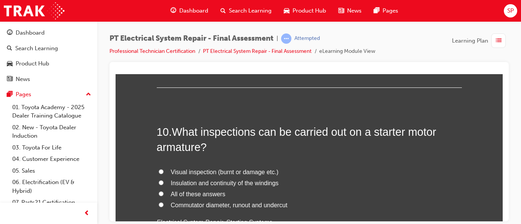
scroll to position [1634, 0]
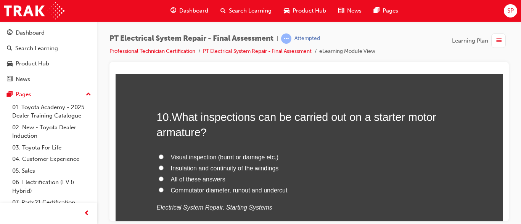
click at [247, 174] on label "All of these answers" at bounding box center [309, 179] width 305 height 11
click at [164, 176] on input "All of these answers" at bounding box center [161, 178] width 5 height 5
radio input "true"
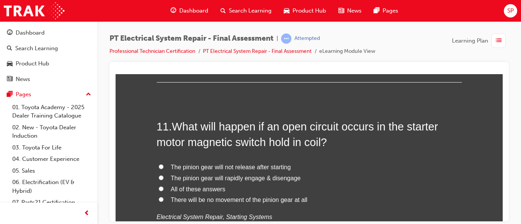
scroll to position [1817, 0]
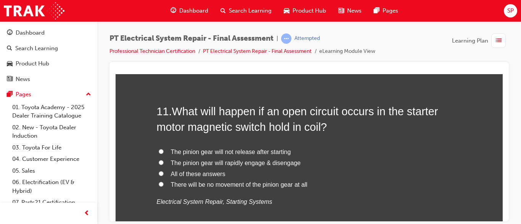
click at [289, 184] on span "There will be no movement of the pinion gear at all" at bounding box center [239, 184] width 136 height 6
click at [164, 184] on input "There will be no movement of the pinion gear at all" at bounding box center [161, 184] width 5 height 5
radio input "true"
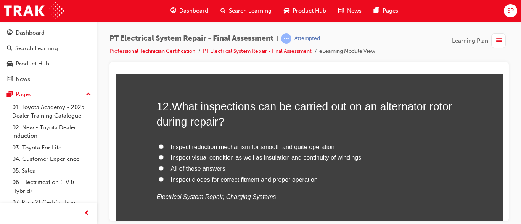
scroll to position [2000, 0]
click at [333, 157] on span "Inspect visual condition as well as insulation and continuity of windings" at bounding box center [266, 157] width 191 height 6
click at [164, 157] on input "Inspect visual condition as well as insulation and continuity of windings" at bounding box center [161, 156] width 5 height 5
radio input "true"
click at [237, 166] on label "All of these answers" at bounding box center [309, 168] width 305 height 11
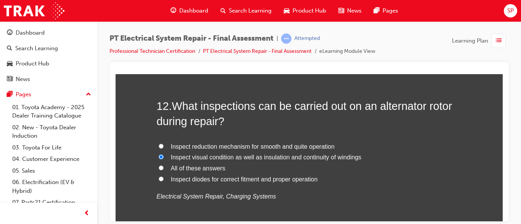
click at [164, 166] on input "All of these answers" at bounding box center [161, 167] width 5 height 5
radio input "true"
click at [323, 144] on span "Inspect reduction mechanism for smooth and quite operation" at bounding box center [253, 146] width 164 height 6
click at [164, 144] on input "Inspect reduction mechanism for smooth and quite operation" at bounding box center [161, 146] width 5 height 5
radio input "true"
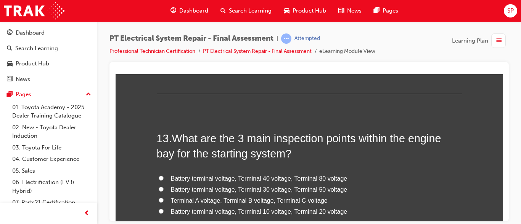
scroll to position [2152, 0]
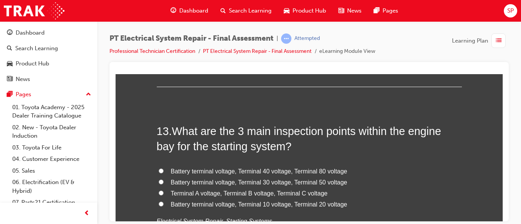
click at [343, 179] on span "Battery terminal voltage, Terminal 30 voltage, Terminal 50 voltage" at bounding box center [259, 182] width 176 height 6
click at [164, 180] on input "Battery terminal voltage, Terminal 30 voltage, Terminal 50 voltage" at bounding box center [161, 182] width 5 height 5
radio input "true"
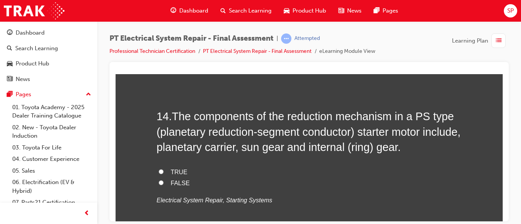
click at [159, 182] on input "FALSE" at bounding box center [161, 182] width 5 height 5
radio input "true"
click at [276, 180] on label "FALSE" at bounding box center [309, 183] width 305 height 11
click at [164, 180] on input "FALSE" at bounding box center [161, 182] width 5 height 5
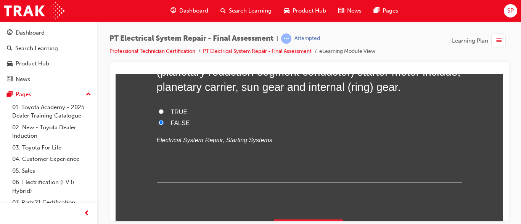
scroll to position [2424, 0]
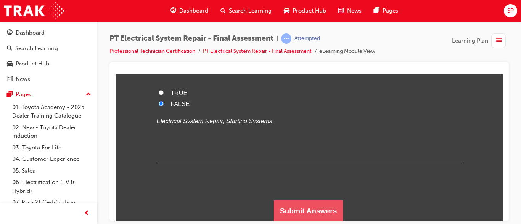
click at [322, 214] on button "Submit Answers" at bounding box center [308, 210] width 69 height 21
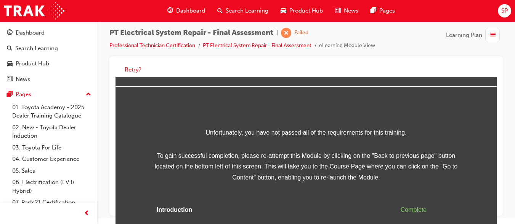
scroll to position [0, 0]
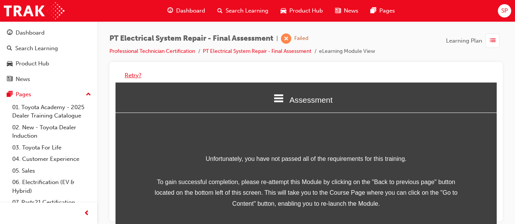
click at [127, 71] on button "Retry?" at bounding box center [133, 75] width 17 height 9
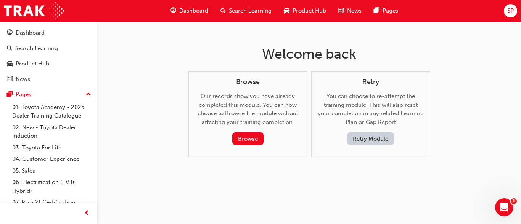
click at [353, 138] on button "Retry Module" at bounding box center [370, 139] width 47 height 13
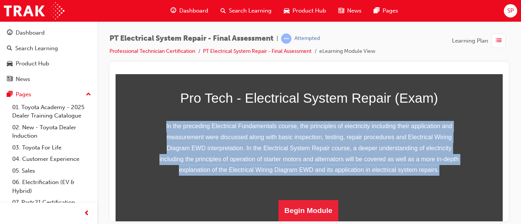
click at [496, 220] on div "Pro Tech - Electrical System Repair (Exam) In the preceding Electrical Fundamen…" at bounding box center [308, 140] width 387 height 164
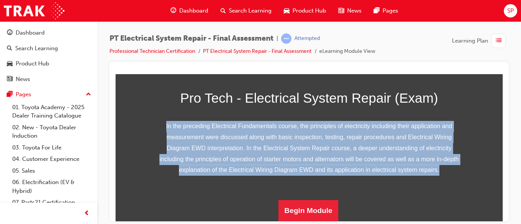
click at [496, 220] on div "Pro Tech - Electrical System Repair (Exam) In the preceding Electrical Fundamen…" at bounding box center [308, 140] width 387 height 164
click at [324, 207] on button "Begin Module" at bounding box center [308, 210] width 60 height 21
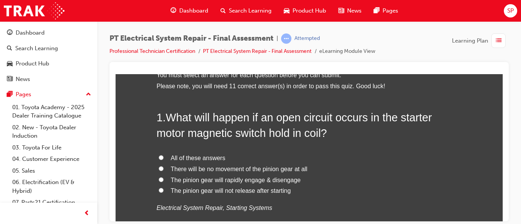
scroll to position [61, 0]
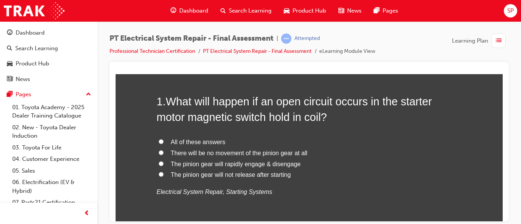
click at [231, 152] on span "There will be no movement of the pinion gear at all" at bounding box center [239, 153] width 136 height 6
click at [164, 152] on input "There will be no movement of the pinion gear at all" at bounding box center [161, 152] width 5 height 5
radio input "true"
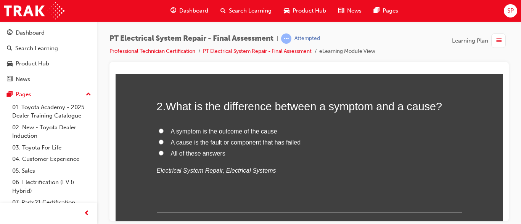
scroll to position [244, 0]
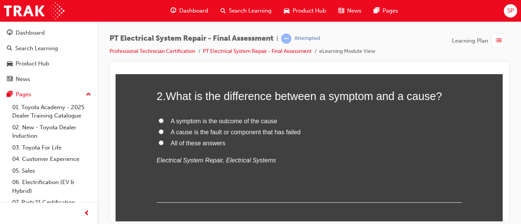
click at [245, 146] on label "All of these answers" at bounding box center [309, 143] width 305 height 11
click at [164, 145] on input "All of these answers" at bounding box center [161, 142] width 5 height 5
radio input "true"
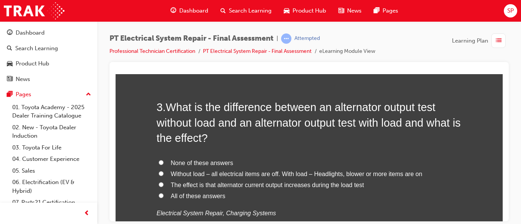
scroll to position [396, 0]
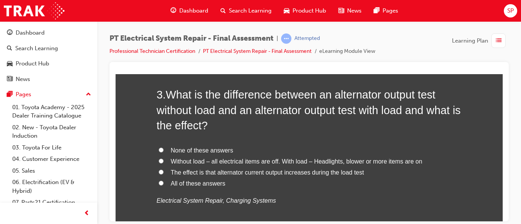
click at [275, 184] on label "All of these answers" at bounding box center [309, 183] width 305 height 11
click at [164, 184] on input "All of these answers" at bounding box center [161, 183] width 5 height 5
radio input "true"
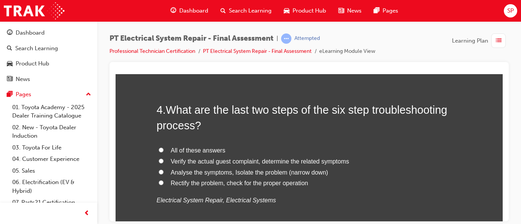
scroll to position [579, 0]
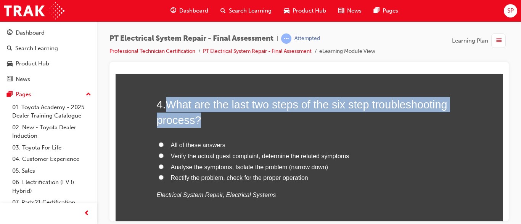
drag, startPoint x: 165, startPoint y: 100, endPoint x: 205, endPoint y: 123, distance: 46.1
click at [205, 123] on h2 "4 . What are the last two steps of the six step troubleshooting process?" at bounding box center [309, 112] width 305 height 31
copy span "What are the last two steps of the six step troubleshooting process?"
click at [345, 106] on span "What are the last two steps of the six step troubleshooting process?" at bounding box center [302, 111] width 290 height 27
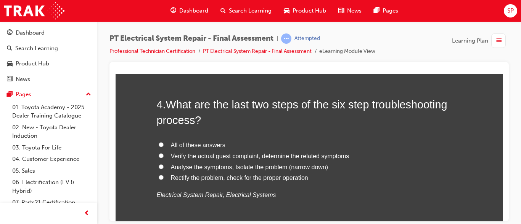
click at [322, 155] on span "Verify the actual guest complaint, determine the related symptoms" at bounding box center [260, 156] width 178 height 6
click at [164, 155] on input "Verify the actual guest complaint, determine the related symptoms" at bounding box center [161, 155] width 5 height 5
radio input "true"
click at [207, 144] on span "All of these answers" at bounding box center [198, 145] width 55 height 6
click at [164, 144] on input "All of these answers" at bounding box center [161, 144] width 5 height 5
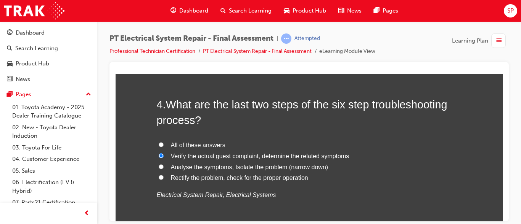
radio input "true"
click at [210, 151] on label "Verify the actual guest complaint, determine the related symptoms" at bounding box center [309, 156] width 305 height 11
click at [164, 153] on input "Verify the actual guest complaint, determine the related symptoms" at bounding box center [161, 155] width 5 height 5
radio input "true"
click at [210, 158] on span "Verify the actual guest complaint, determine the related symptoms" at bounding box center [260, 156] width 178 height 6
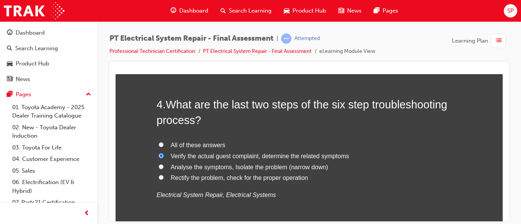
click at [164, 158] on input "Verify the actual guest complaint, determine the related symptoms" at bounding box center [161, 155] width 5 height 5
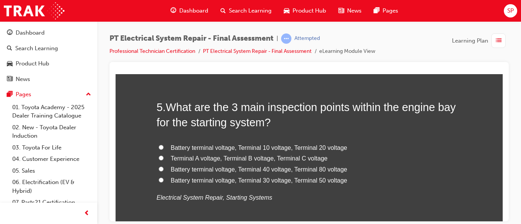
scroll to position [762, 0]
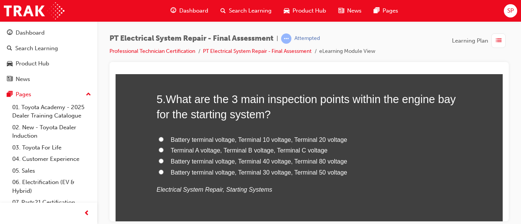
click at [338, 169] on span "Battery terminal voltage, Terminal 30 voltage, Terminal 50 voltage" at bounding box center [259, 172] width 176 height 6
click at [164, 170] on input "Battery terminal voltage, Terminal 30 voltage, Terminal 50 voltage" at bounding box center [161, 172] width 5 height 5
radio input "true"
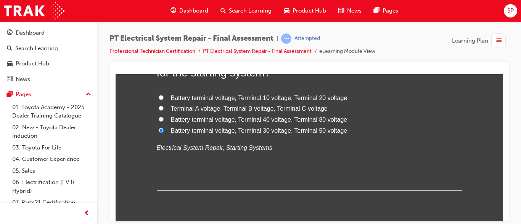
scroll to position [790, 0]
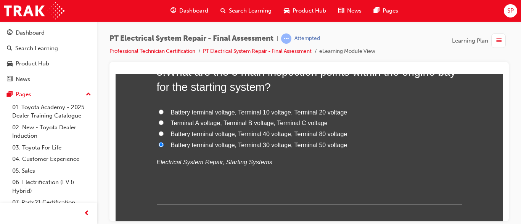
click at [159, 109] on input "Battery terminal voltage, Terminal 10 voltage, Terminal 20 voltage" at bounding box center [161, 111] width 5 height 5
radio input "true"
click at [159, 120] on input "Terminal A voltage, Terminal B voltage, Terminal C voltage" at bounding box center [161, 122] width 5 height 5
radio input "true"
click at [159, 131] on input "Battery terminal voltage, Terminal 40 voltage, Terminal 80 voltage" at bounding box center [161, 133] width 5 height 5
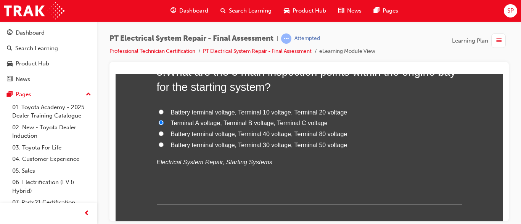
radio input "true"
click at [159, 142] on input "Battery terminal voltage, Terminal 30 voltage, Terminal 50 voltage" at bounding box center [161, 144] width 5 height 5
radio input "true"
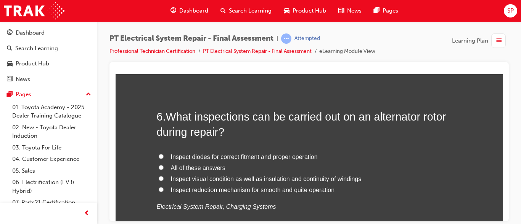
scroll to position [938, 0]
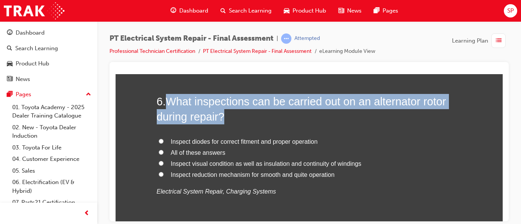
drag, startPoint x: 164, startPoint y: 99, endPoint x: 224, endPoint y: 113, distance: 61.5
click at [224, 113] on h2 "6 . What inspections can be carried out on an alternator rotor during repair?" at bounding box center [309, 109] width 305 height 31
copy span "What inspections can be carried out on an alternator rotor during repair?"
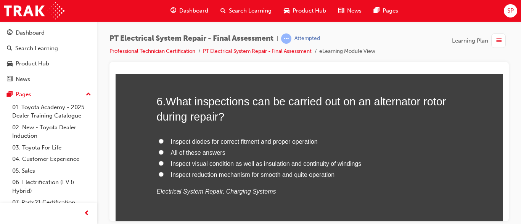
click at [210, 151] on span "All of these answers" at bounding box center [198, 152] width 55 height 6
click at [164, 151] on input "All of these answers" at bounding box center [161, 152] width 5 height 5
radio input "true"
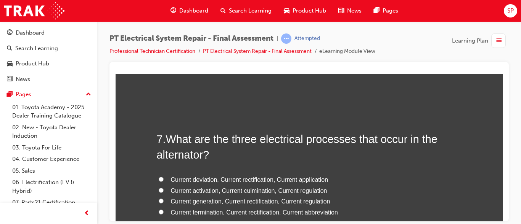
scroll to position [1090, 0]
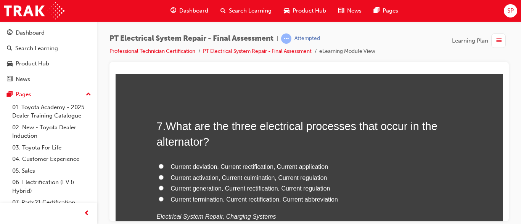
click at [301, 181] on span "Current activation, Current culmination, Current regulation" at bounding box center [249, 178] width 156 height 6
click at [164, 180] on input "Current activation, Current culmination, Current regulation" at bounding box center [161, 177] width 5 height 5
radio input "true"
click at [301, 189] on span "Current generation, Current rectification, Current regulation" at bounding box center [250, 188] width 159 height 6
click at [164, 189] on input "Current generation, Current rectification, Current regulation" at bounding box center [161, 188] width 5 height 5
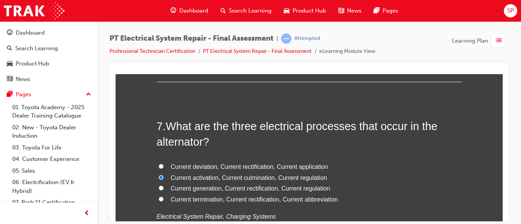
radio input "true"
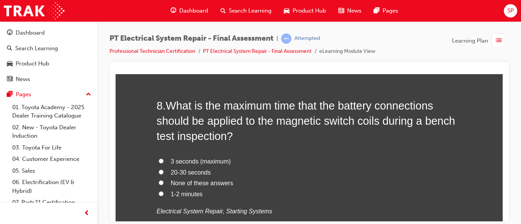
scroll to position [1303, 0]
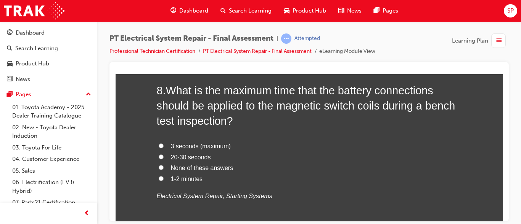
click at [217, 168] on span "None of these answers" at bounding box center [202, 168] width 63 height 6
click at [164, 168] on input "None of these answers" at bounding box center [161, 167] width 5 height 5
radio input "true"
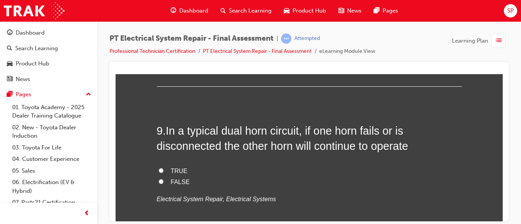
scroll to position [1471, 0]
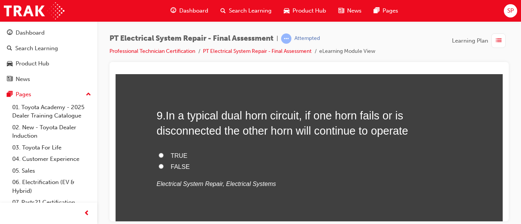
click at [304, 154] on label "TRUE" at bounding box center [309, 156] width 305 height 11
click at [164, 154] on input "TRUE" at bounding box center [161, 155] width 5 height 5
radio input "true"
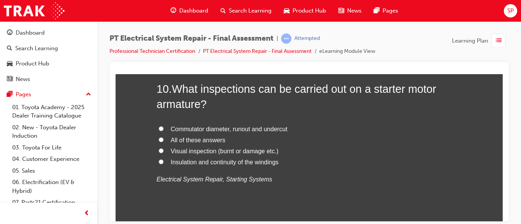
scroll to position [1654, 0]
click at [226, 136] on label "All of these answers" at bounding box center [309, 139] width 305 height 11
click at [164, 136] on input "All of these answers" at bounding box center [161, 138] width 5 height 5
radio input "true"
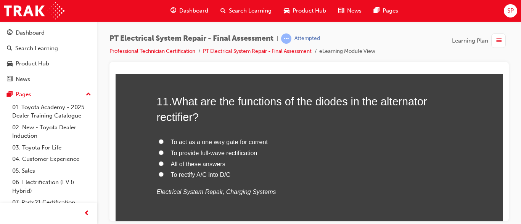
scroll to position [1822, 0]
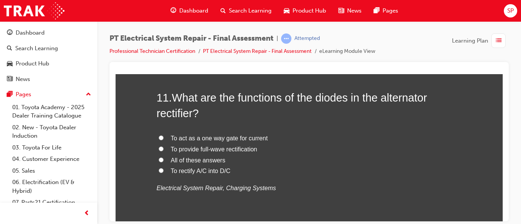
click at [212, 162] on span "All of these answers" at bounding box center [198, 160] width 55 height 6
click at [164, 162] on input "All of these answers" at bounding box center [161, 159] width 5 height 5
radio input "true"
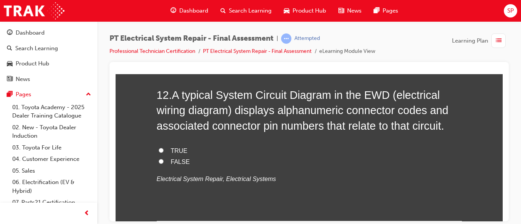
scroll to position [2005, 0]
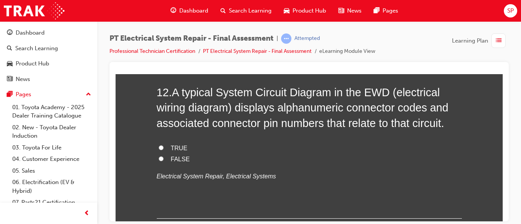
click at [349, 146] on label "TRUE" at bounding box center [309, 148] width 305 height 11
click at [164, 146] on input "TRUE" at bounding box center [161, 147] width 5 height 5
radio input "true"
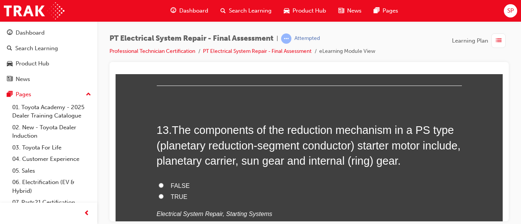
scroll to position [2142, 0]
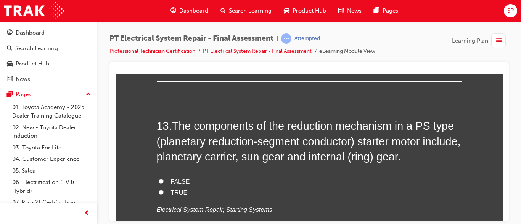
click at [350, 175] on div "13 . The components of the reduction mechanism in a PS type (planetary reductio…" at bounding box center [309, 185] width 305 height 134
click at [246, 179] on label "FALSE" at bounding box center [309, 181] width 305 height 11
click at [164, 179] on input "FALSE" at bounding box center [161, 181] width 5 height 5
radio input "true"
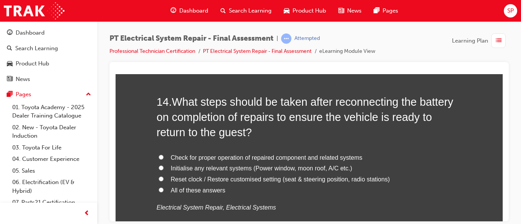
scroll to position [2340, 0]
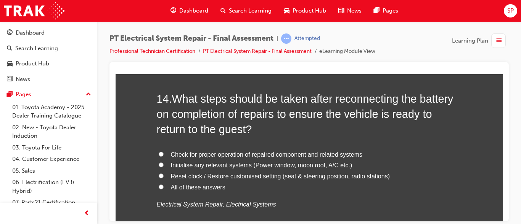
click at [373, 185] on label "All of these answers" at bounding box center [309, 187] width 305 height 11
click at [164, 185] on input "All of these answers" at bounding box center [161, 186] width 5 height 5
radio input "true"
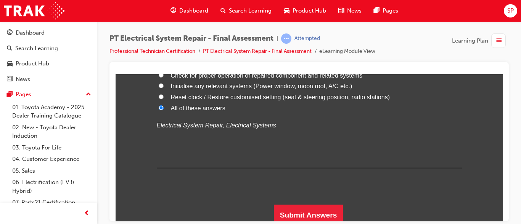
scroll to position [2424, 0]
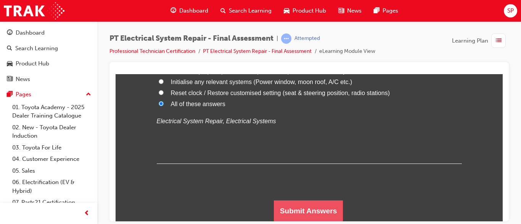
click at [314, 202] on button "Submit Answers" at bounding box center [308, 210] width 69 height 21
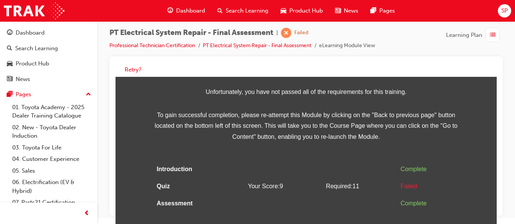
scroll to position [46, 0]
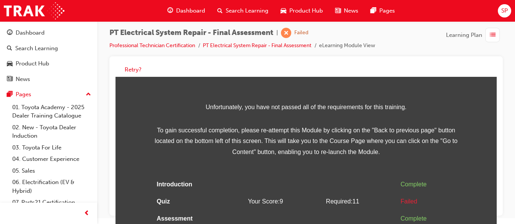
click at [501, 8] on span "SP" at bounding box center [504, 10] width 6 height 9
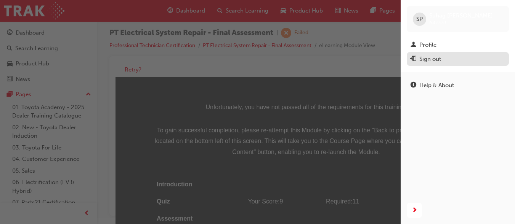
click at [447, 60] on div "Sign out" at bounding box center [457, 60] width 95 height 10
